Goal: Find specific fact: Find specific fact

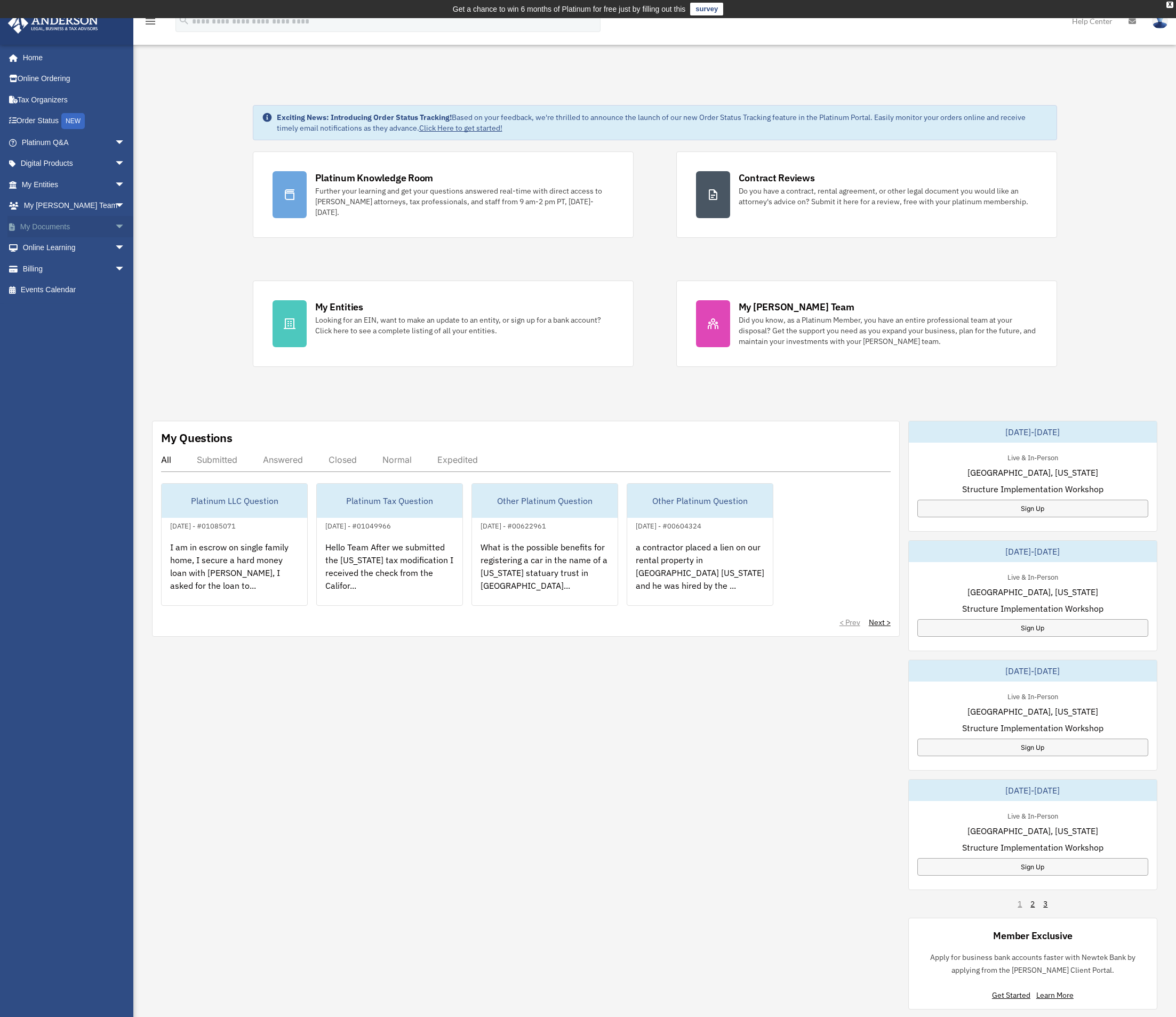
drag, startPoint x: 111, startPoint y: 206, endPoint x: 112, endPoint y: 219, distance: 13.0
click at [112, 219] on ul "Home Online Ordering Tax Organizers Order Status NEW Platinum Q&A arrow_drop_do…" at bounding box center [70, 173] width 141 height 254
click at [114, 267] on span "arrow_drop_down" at bounding box center [125, 269] width 21 height 22
click at [114, 246] on span "arrow_drop_down" at bounding box center [125, 248] width 21 height 22
click at [69, 315] on link "Resources" at bounding box center [78, 311] width 126 height 21
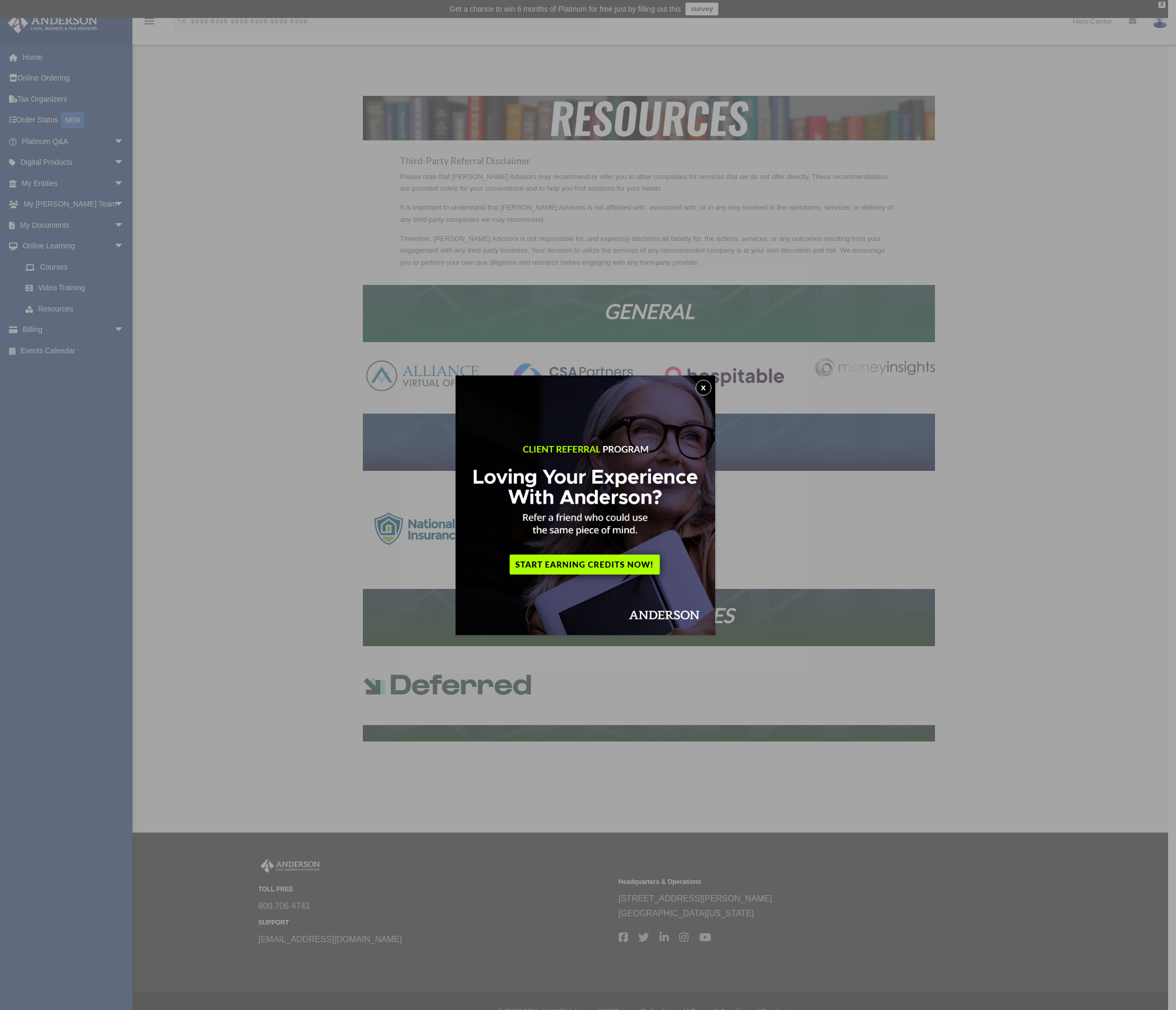
click at [711, 386] on button "x" at bounding box center [704, 388] width 16 height 16
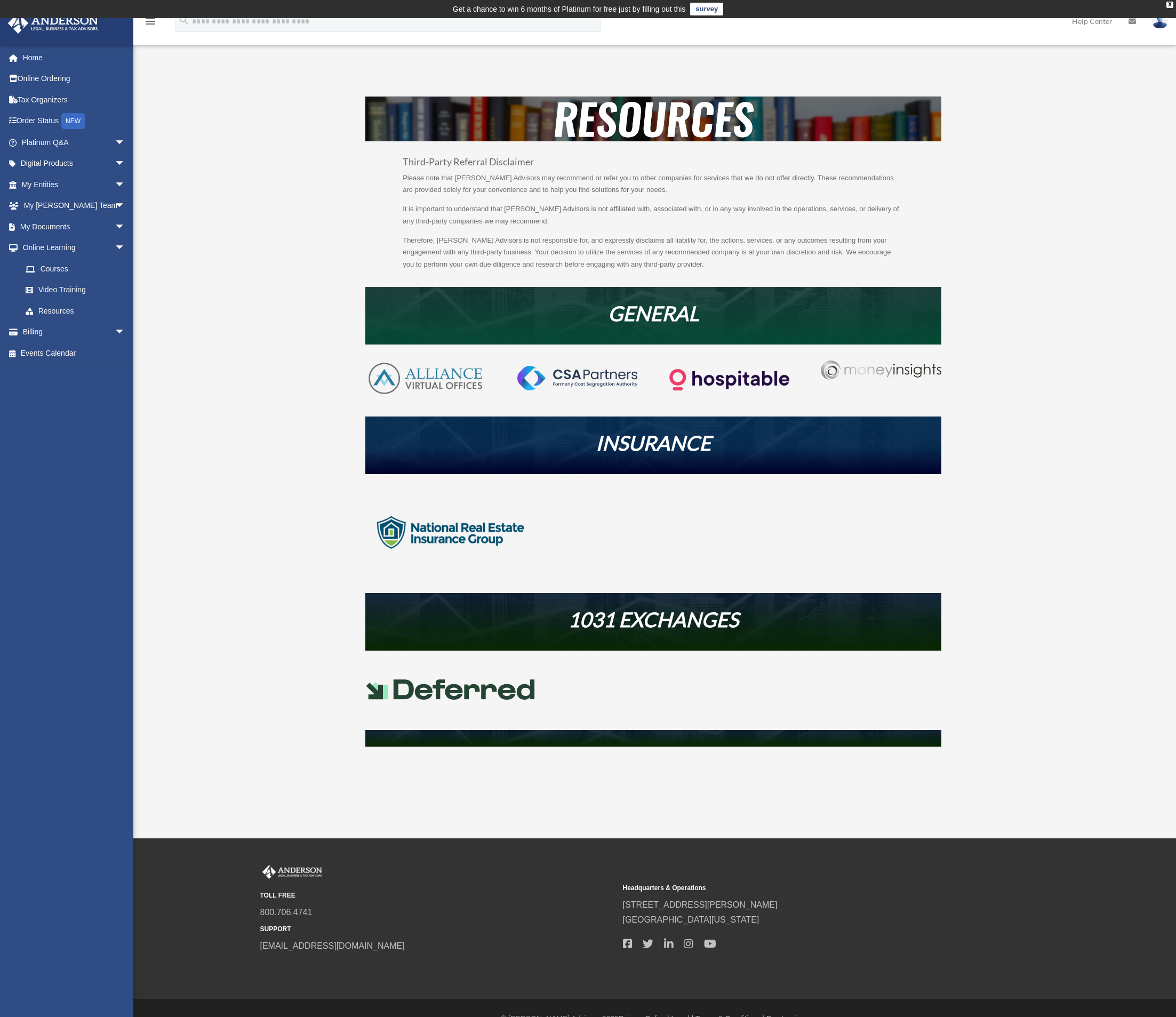
click at [403, 691] on img at bounding box center [450, 689] width 171 height 20
click at [511, 679] on img at bounding box center [450, 689] width 171 height 20
click at [466, 691] on img at bounding box center [450, 689] width 171 height 20
click at [441, 522] on img at bounding box center [450, 532] width 171 height 85
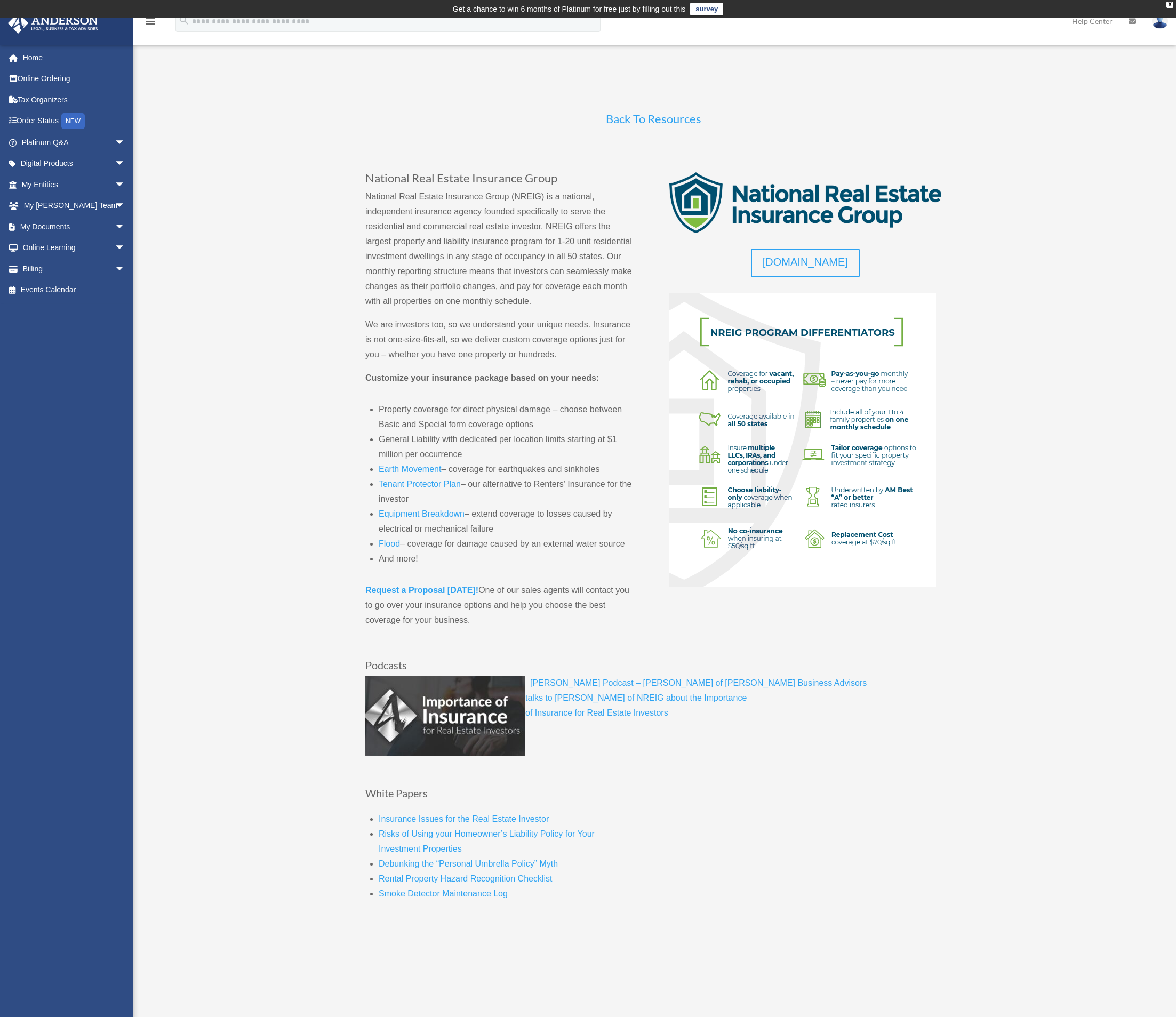
click at [647, 120] on link "Back To Resources" at bounding box center [654, 121] width 96 height 19
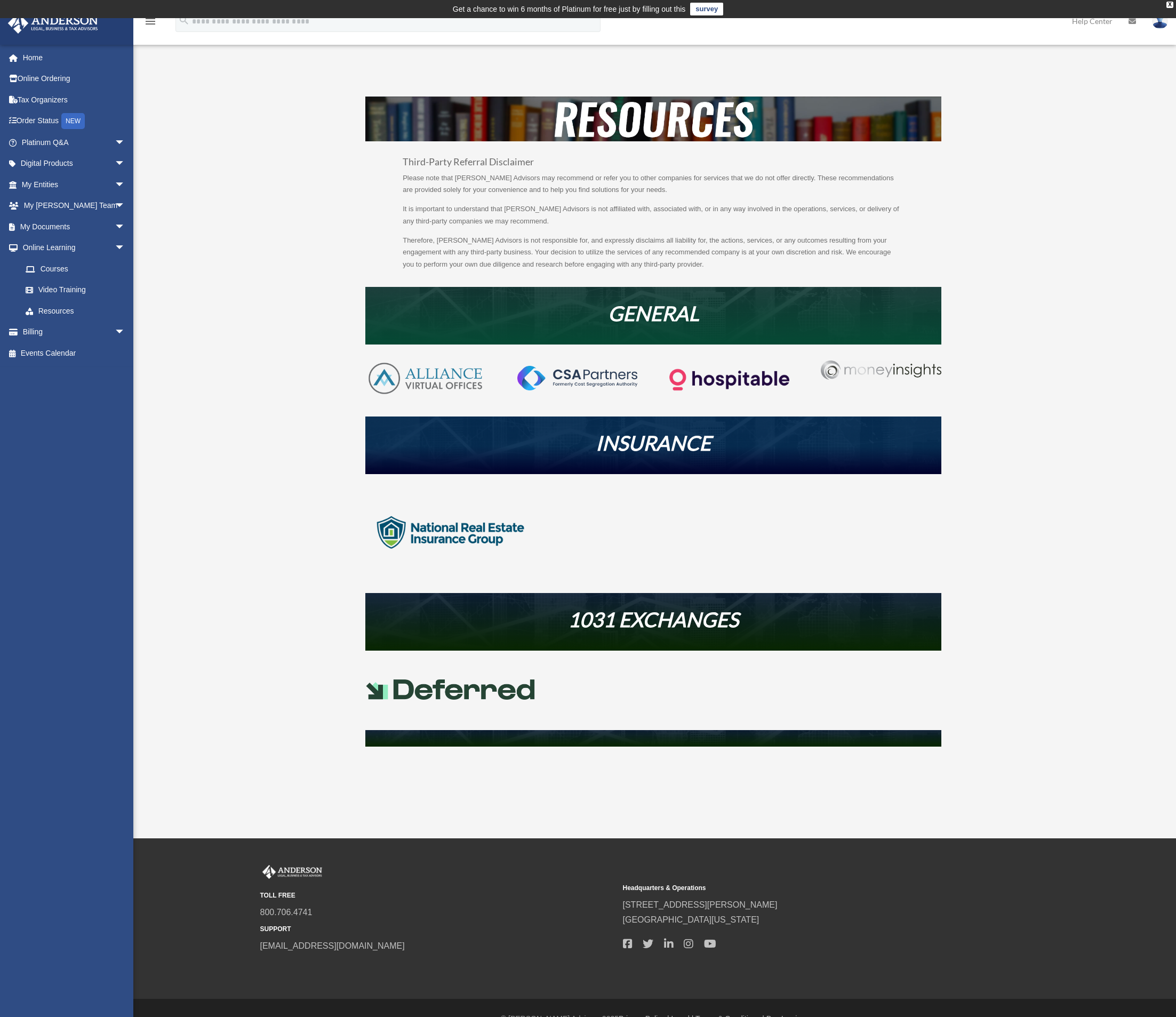
click at [489, 692] on img at bounding box center [450, 689] width 171 height 20
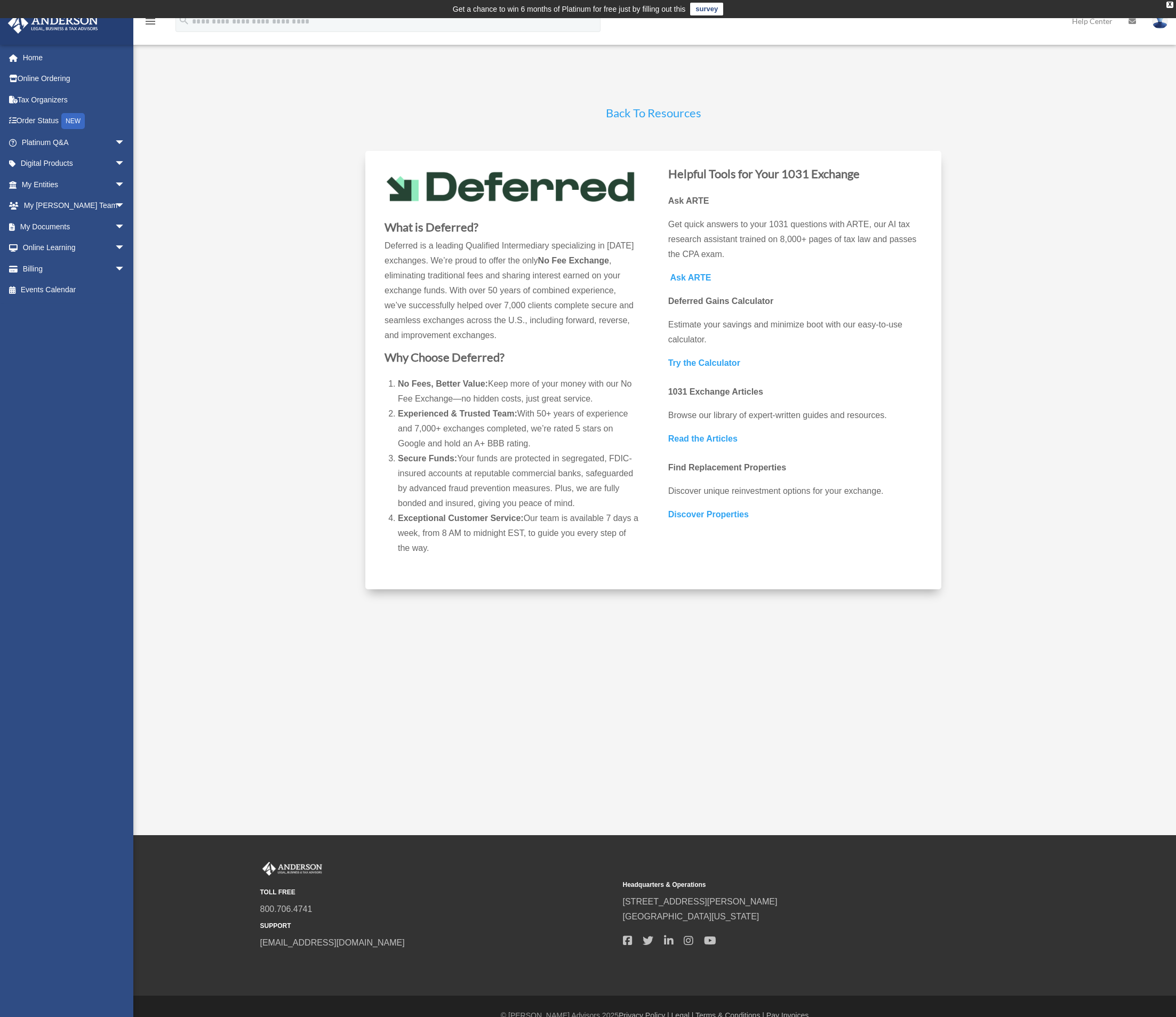
click at [655, 87] on div "Deferred date_range Published on Last updated April 4, 2025 April 4, 2025 by co…" at bounding box center [653, 359] width 797 height 551
click at [658, 113] on link "Back To Resources" at bounding box center [654, 116] width 96 height 19
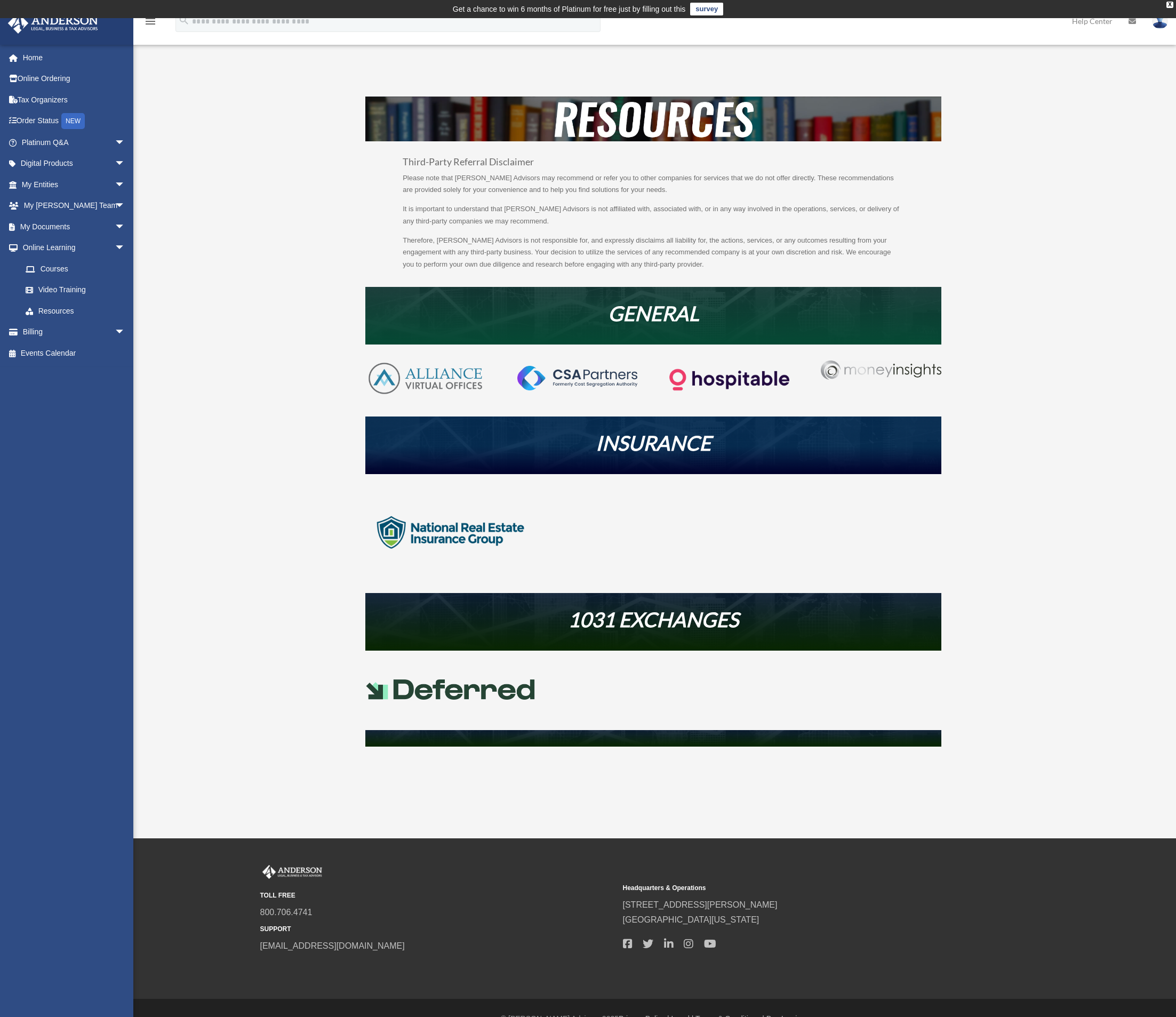
click at [884, 371] on img at bounding box center [881, 370] width 120 height 19
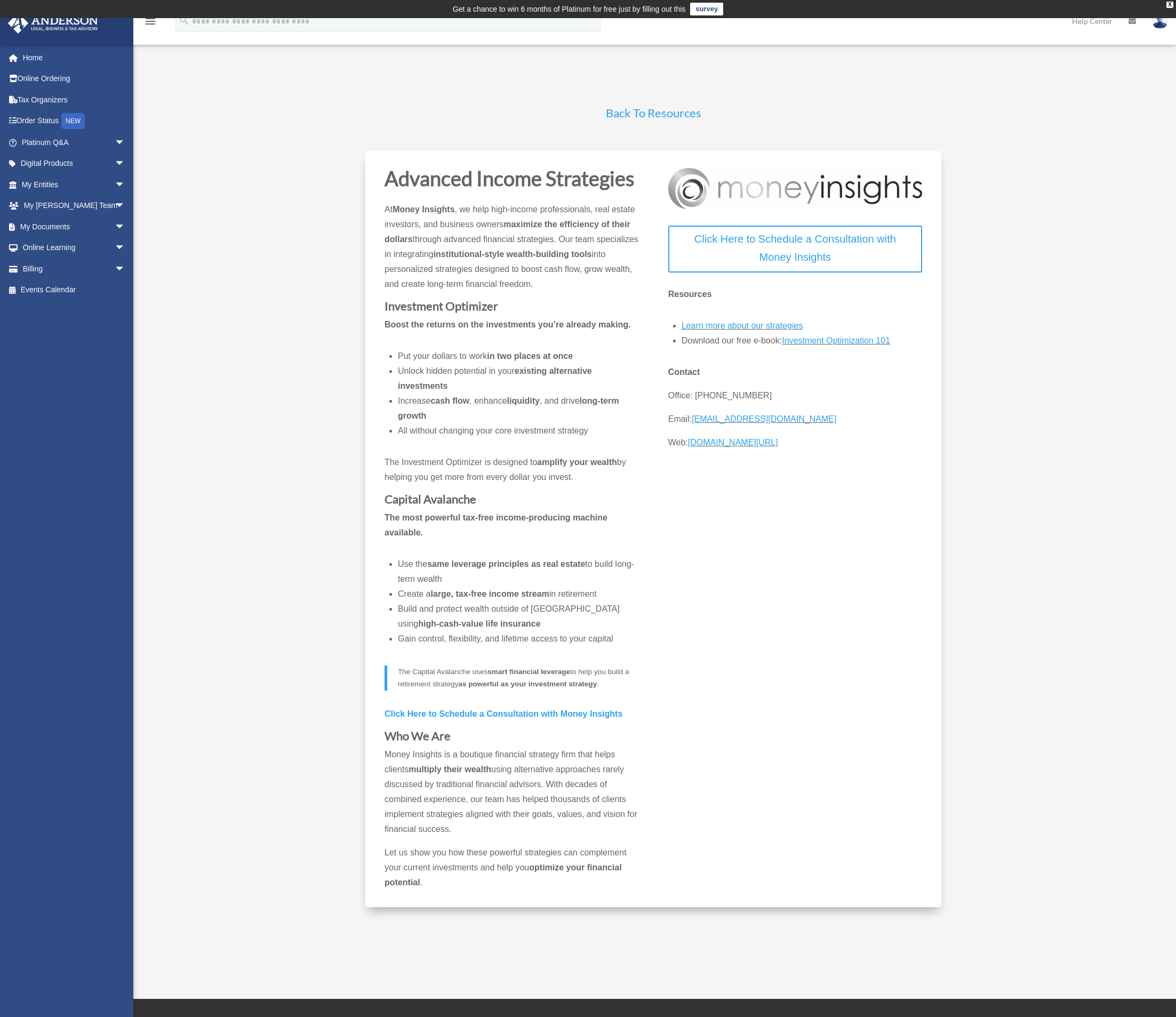
click at [662, 113] on link "Back To Resources" at bounding box center [654, 116] width 96 height 19
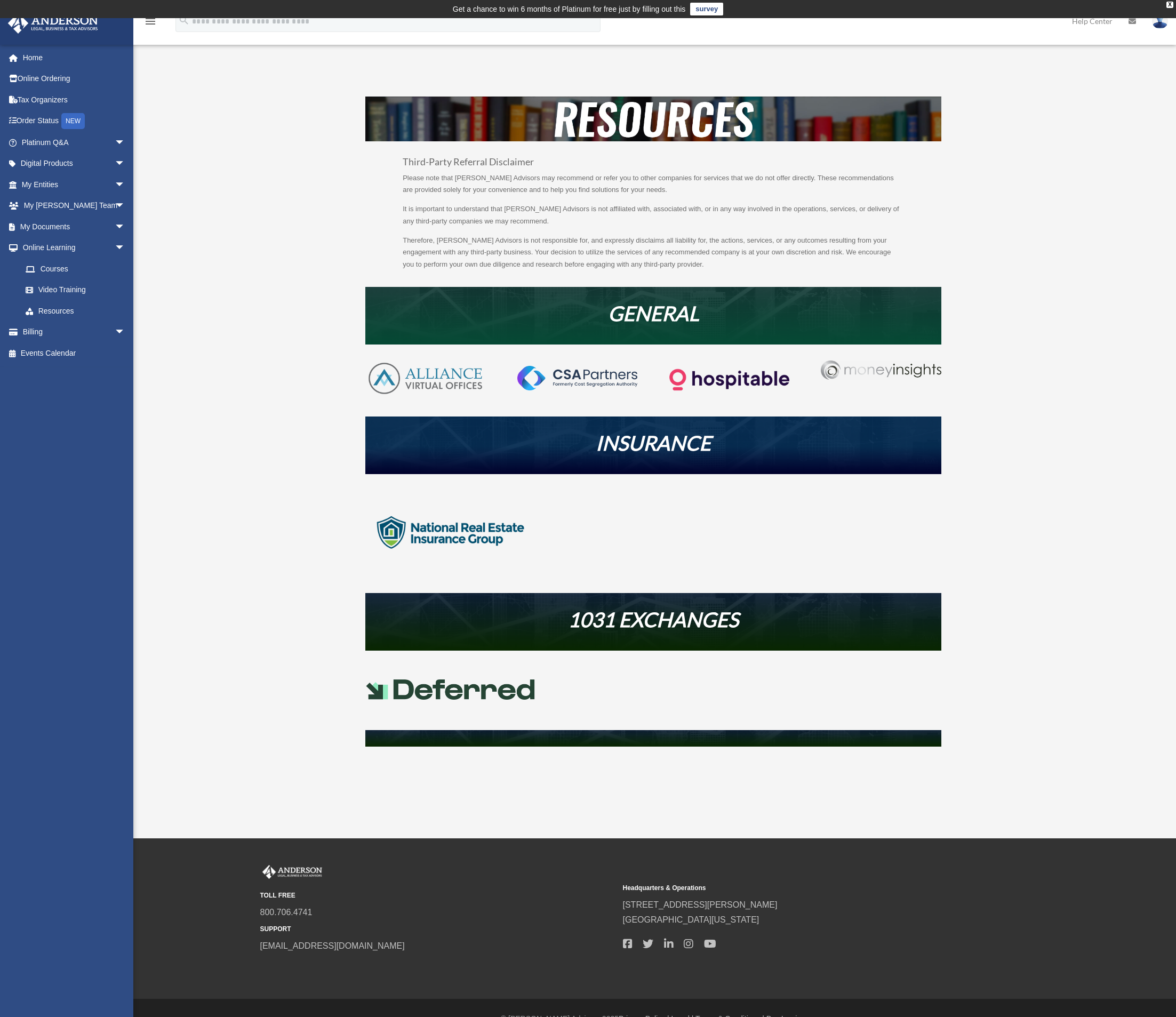
click at [743, 377] on img at bounding box center [729, 380] width 120 height 39
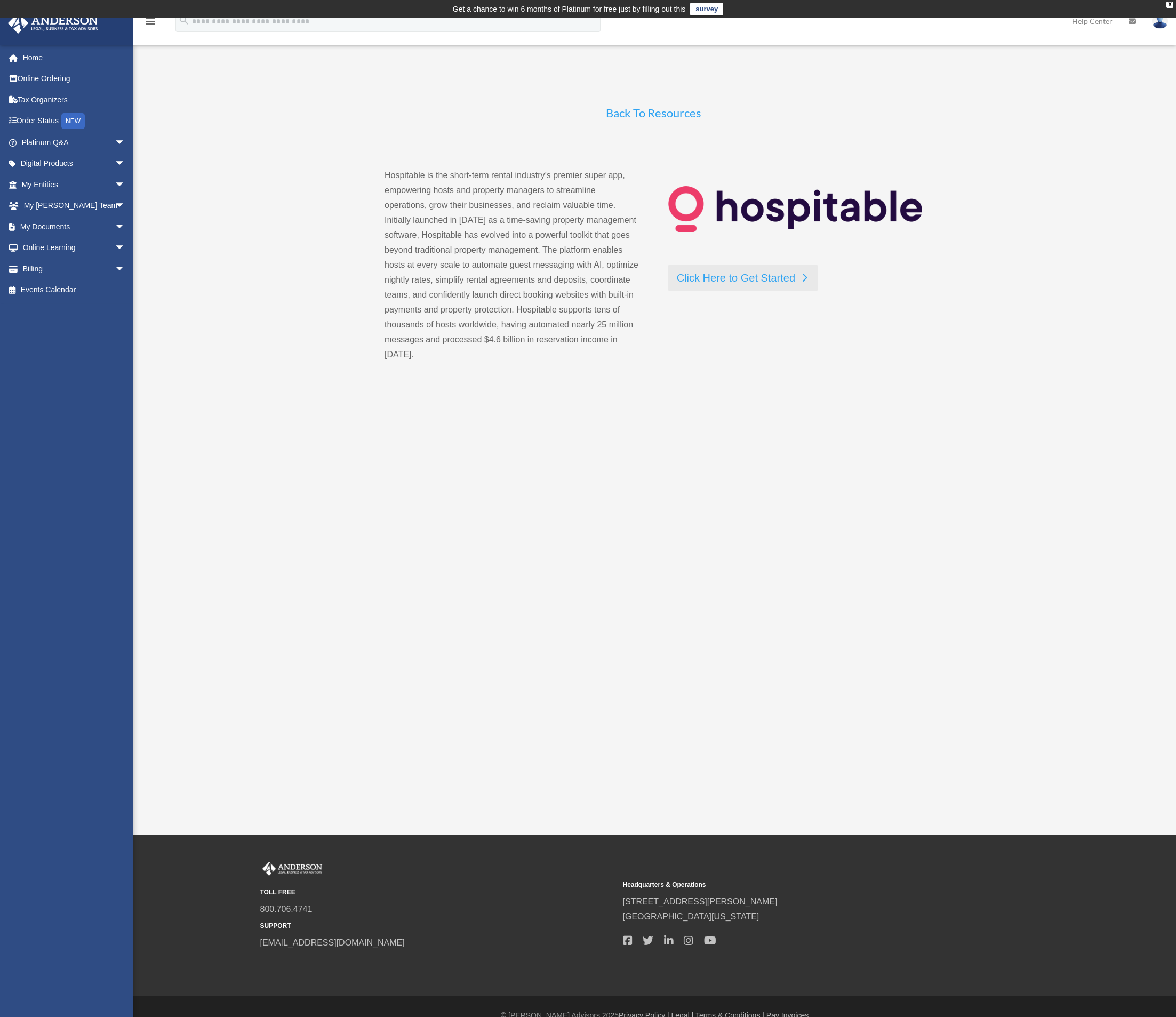
click at [724, 280] on link "Click Here to Get Started" at bounding box center [743, 278] width 149 height 27
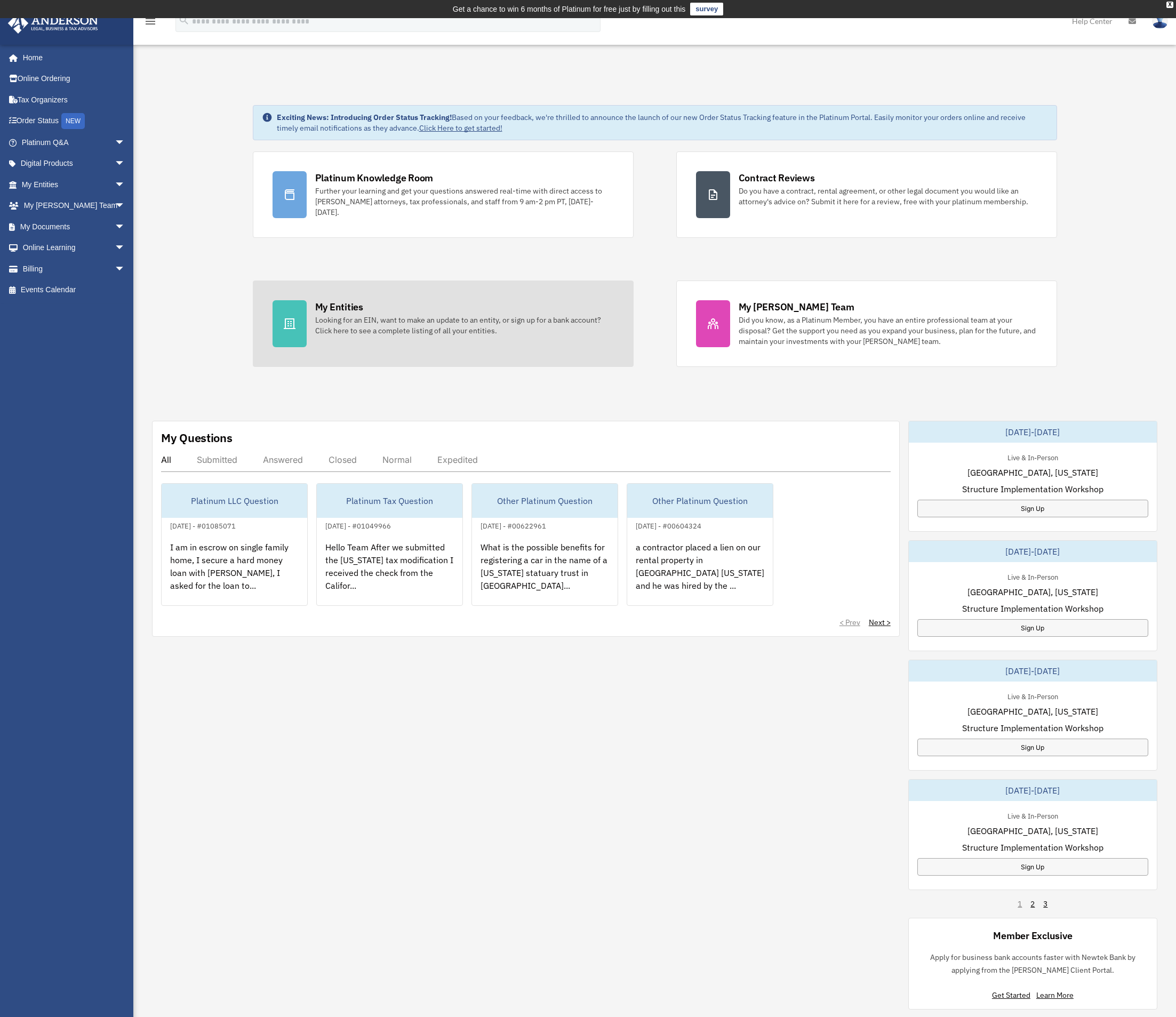
click at [351, 304] on div "My Entities" at bounding box center [339, 307] width 48 height 13
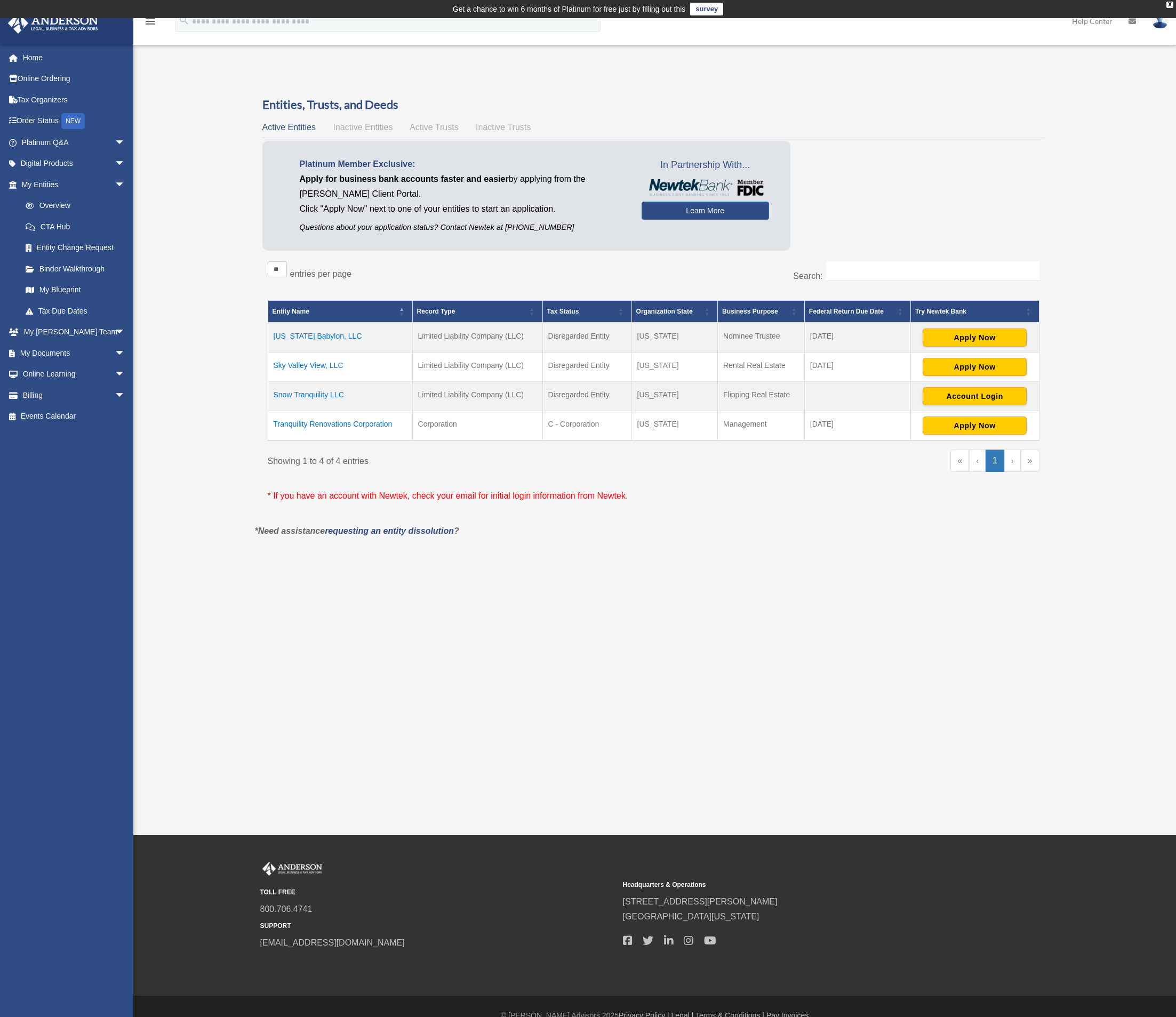
click at [313, 395] on td "Snow Tranquility LLC" at bounding box center [340, 396] width 145 height 29
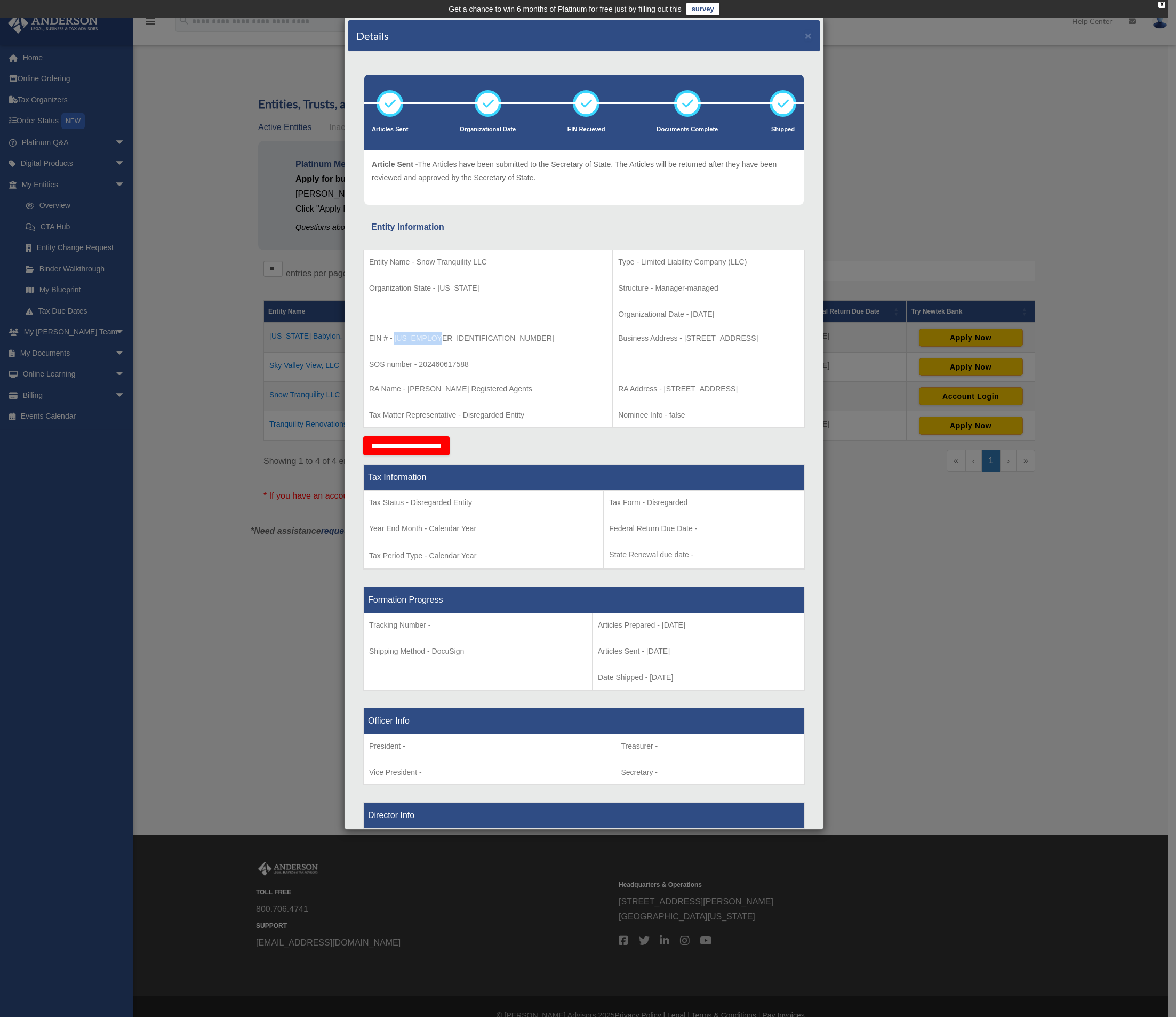
drag, startPoint x: 441, startPoint y: 341, endPoint x: 395, endPoint y: 334, distance: 46.5
click at [395, 334] on p "EIN # - [US_EMPLOYER_IDENTIFICATION_NUMBER]" at bounding box center [488, 338] width 238 height 13
copy p "[US_EMPLOYER_IDENTIFICATION_NUMBER]"
click at [929, 545] on div "Details × Articles Sent Organizational Date" at bounding box center [588, 508] width 1176 height 1017
click at [613, 357] on td "Business Address - [STREET_ADDRESS]" at bounding box center [708, 351] width 192 height 51
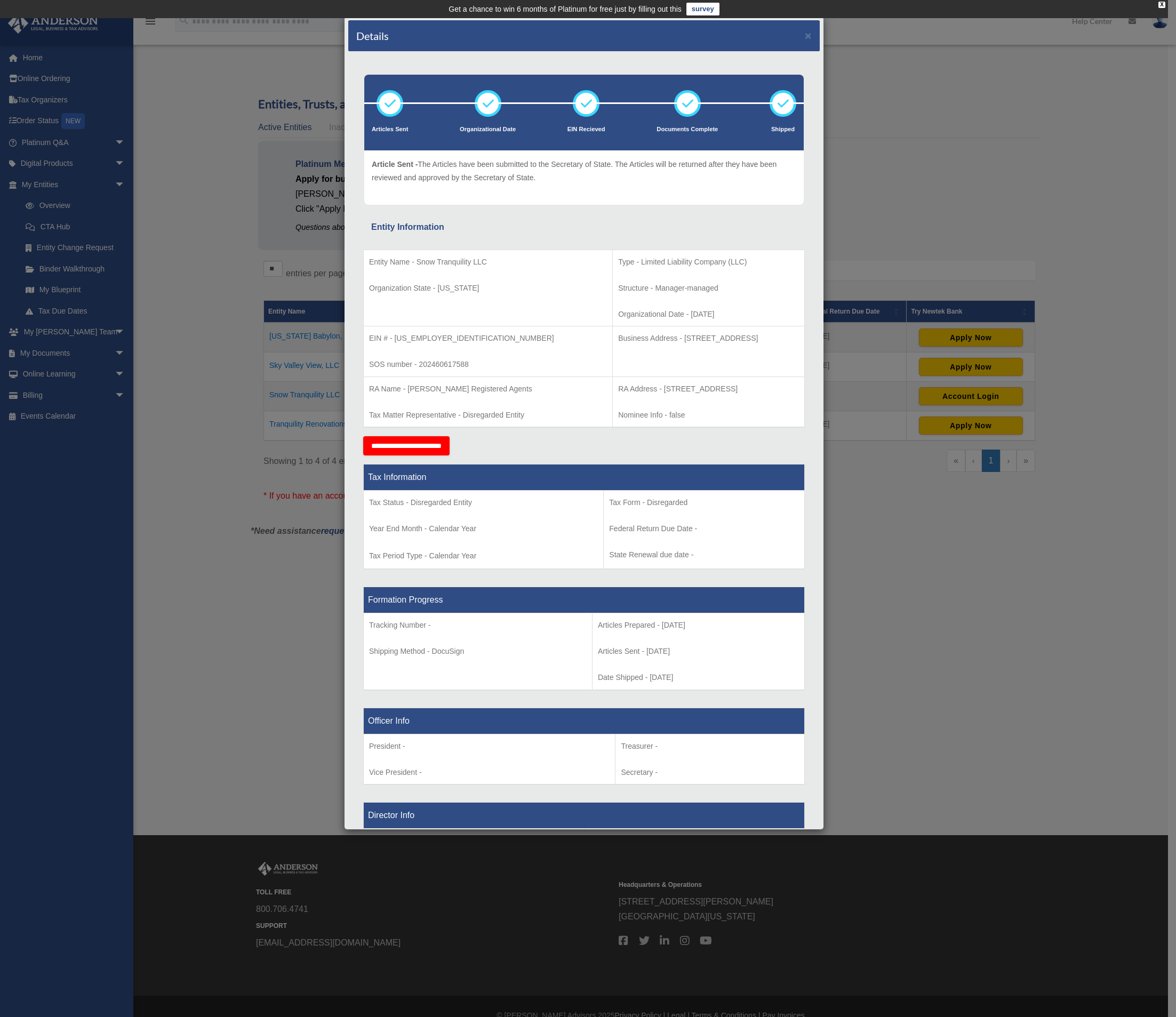
drag, startPoint x: 591, startPoint y: 336, endPoint x: 599, endPoint y: 355, distance: 20.6
click at [618, 345] on p "Business Address - [STREET_ADDRESS]" at bounding box center [708, 338] width 181 height 13
copy p "[STREET_ADDRESS]"
drag, startPoint x: 627, startPoint y: 360, endPoint x: 737, endPoint y: 330, distance: 114.0
click at [627, 360] on td "Business Address - [STREET_ADDRESS]" at bounding box center [708, 351] width 192 height 51
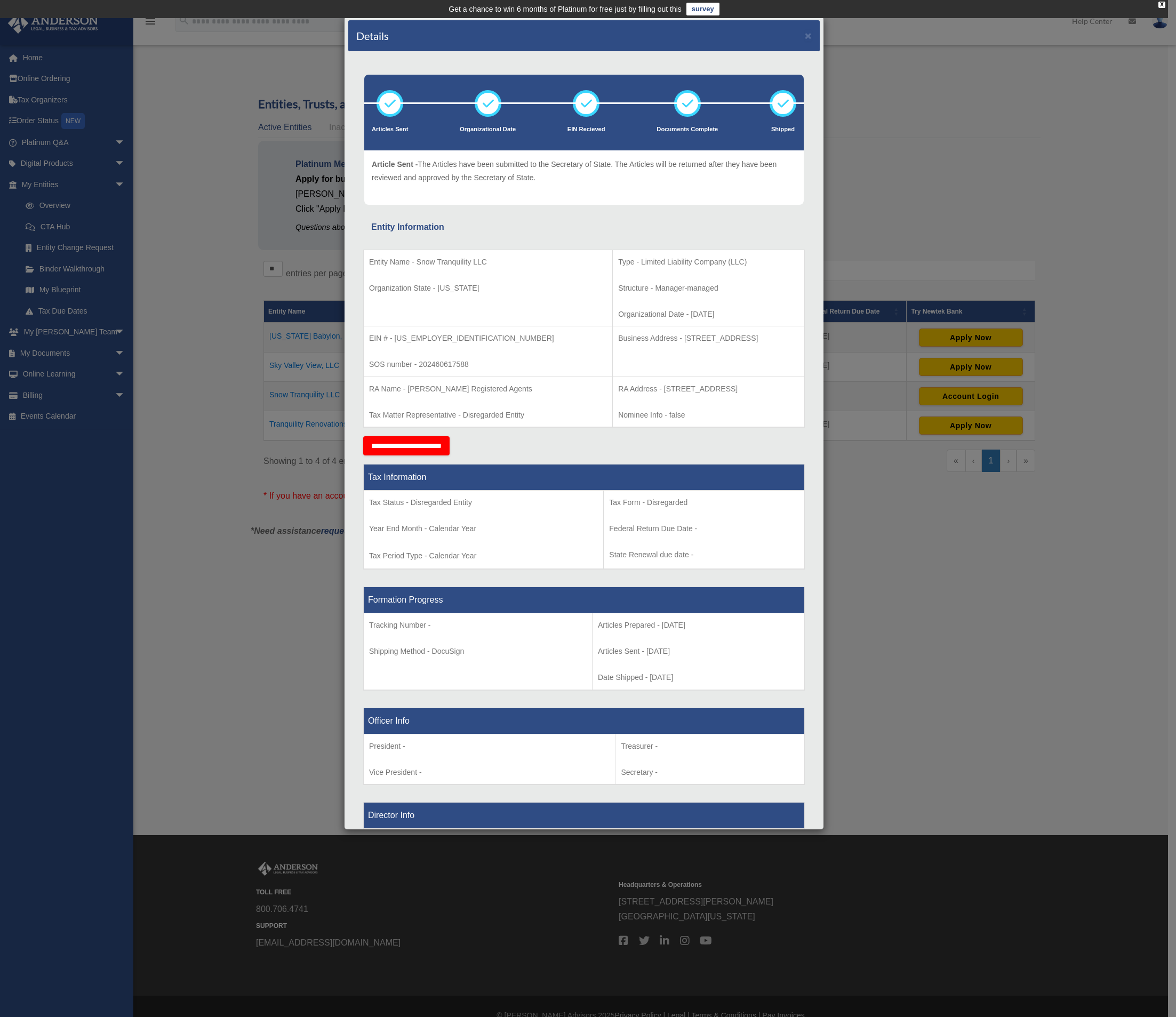
drag, startPoint x: 677, startPoint y: 335, endPoint x: 720, endPoint y: 335, distance: 43.0
click at [720, 335] on p "Business Address - [STREET_ADDRESS]" at bounding box center [708, 338] width 181 height 13
copy p "Suite 150-88"
